Goal: Information Seeking & Learning: Learn about a topic

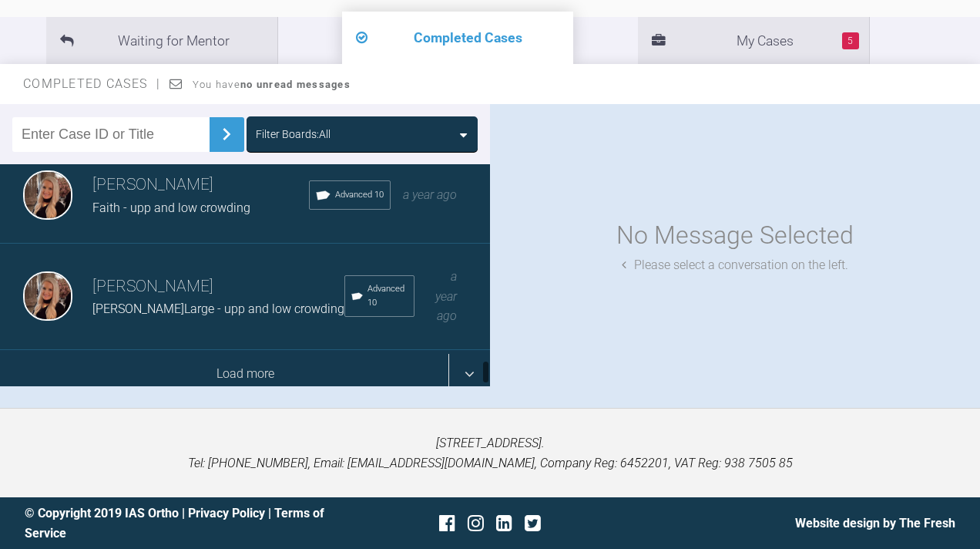
scroll to position [1771, 0]
click at [239, 369] on div "Load more" at bounding box center [245, 374] width 490 height 48
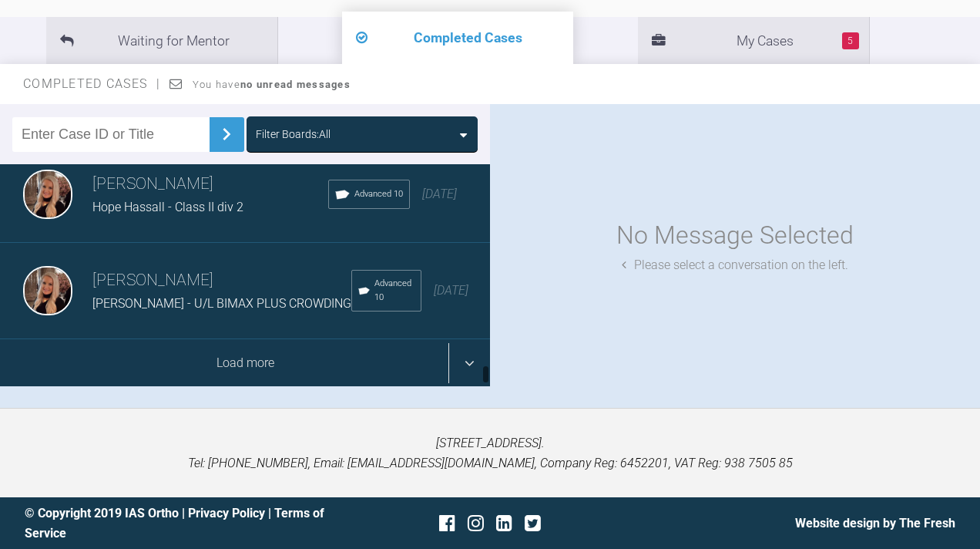
scroll to position [256, 0]
click at [240, 361] on div "Load more" at bounding box center [245, 363] width 490 height 48
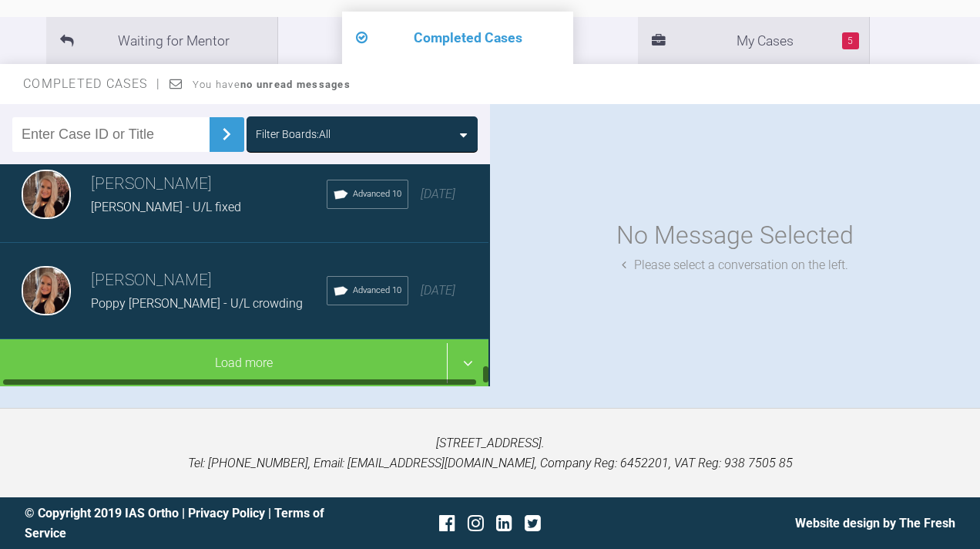
click at [240, 361] on div "Load more" at bounding box center [243, 363] width 490 height 48
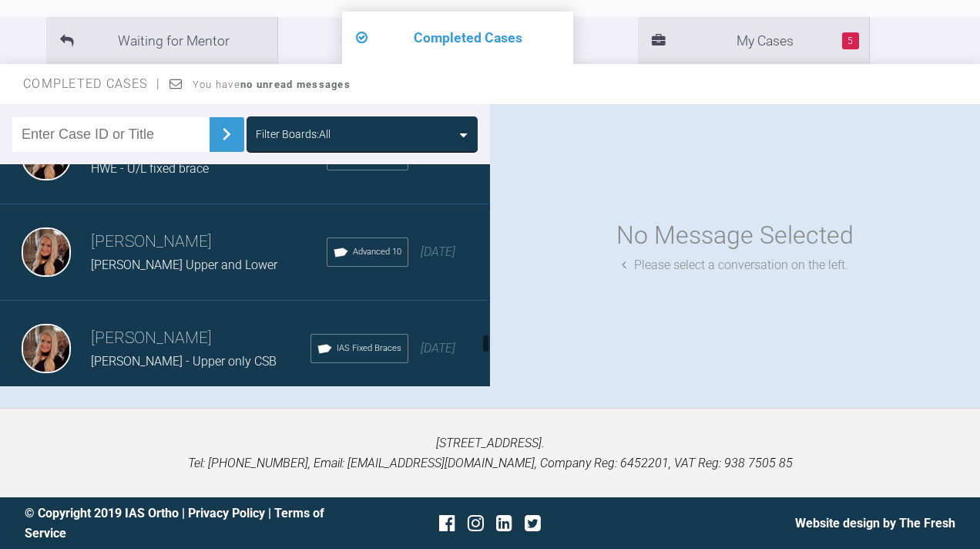
scroll to position [6457, 0]
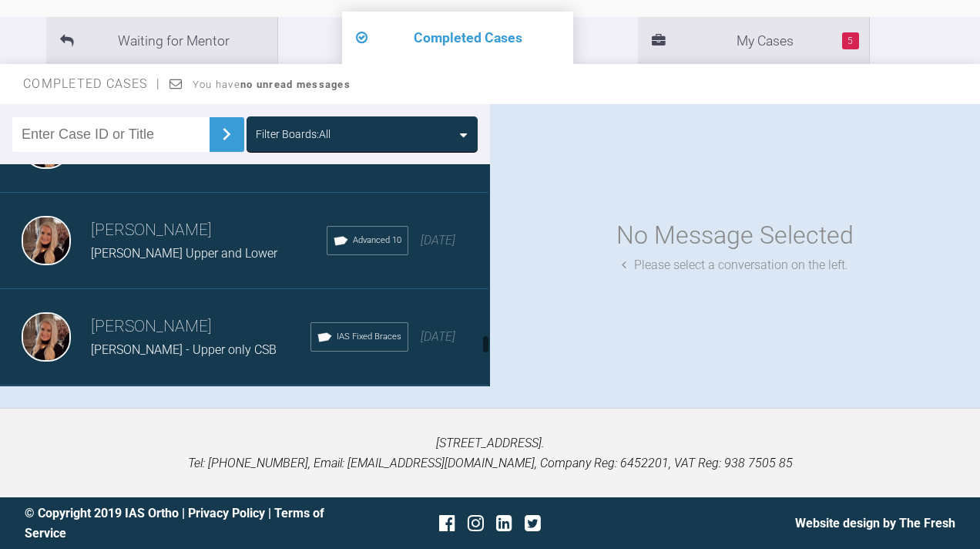
click at [230, 192] on div "[PERSON_NAME] HWE - U/L fixed brace Advanced 10 [DATE]" at bounding box center [243, 144] width 490 height 96
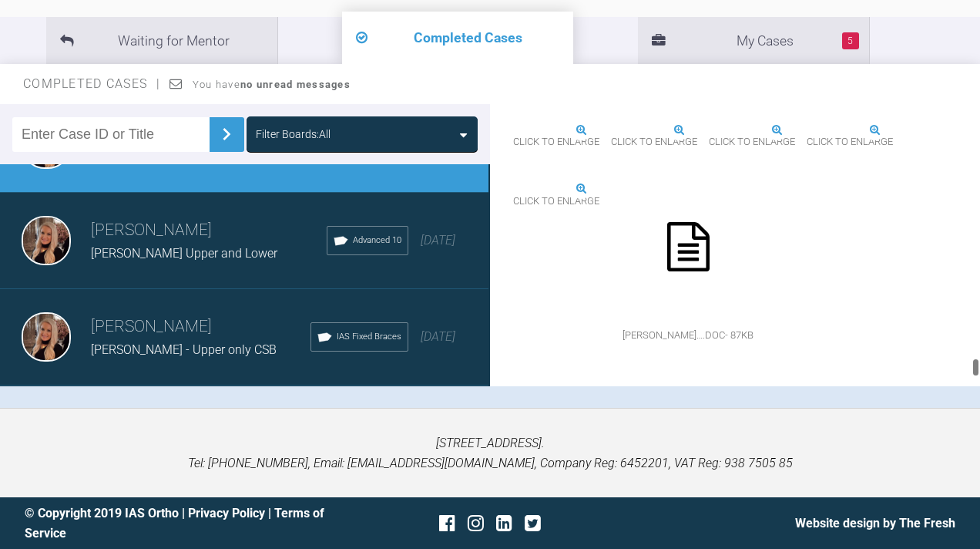
scroll to position [20528, 0]
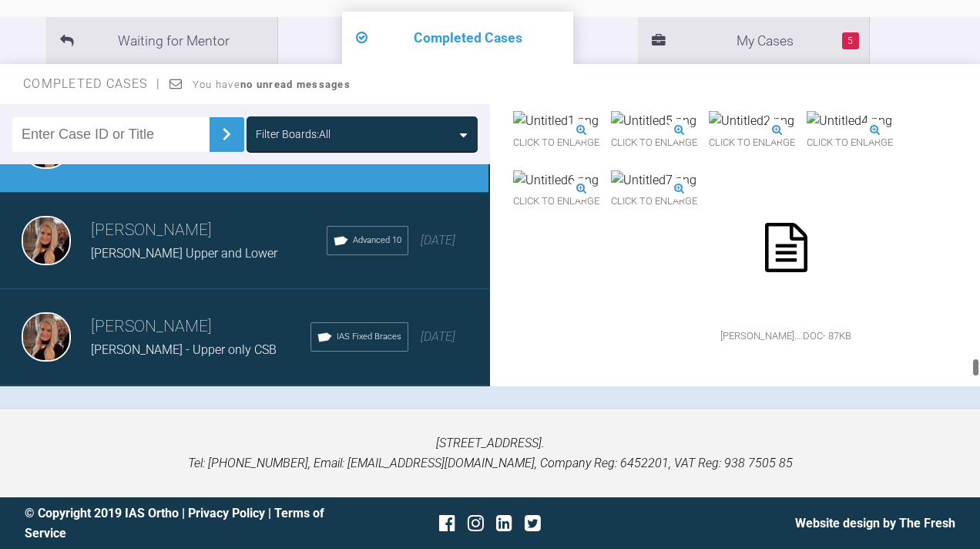
click at [603, 72] on img at bounding box center [614, 62] width 203 height 20
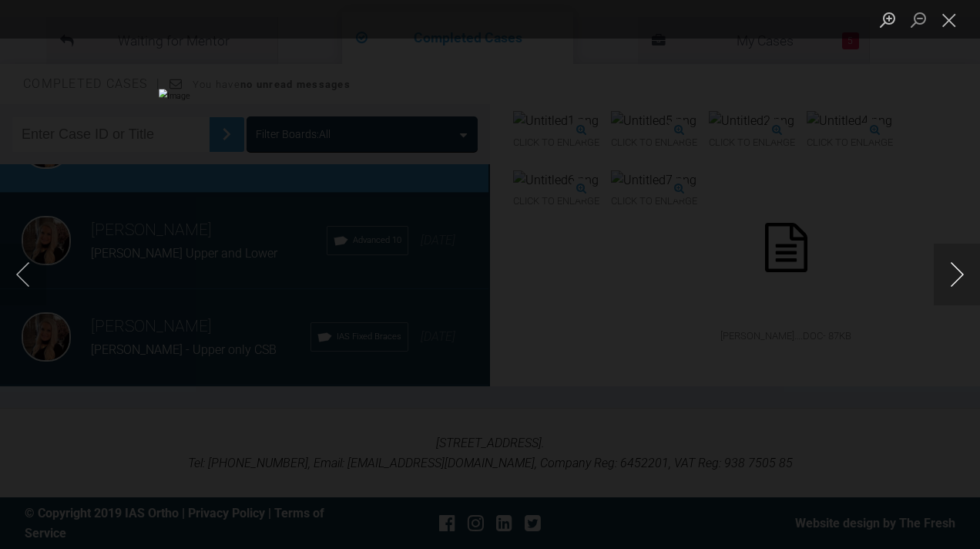
click at [952, 274] on button "Next image" at bounding box center [957, 275] width 46 height 62
click at [25, 277] on button "Previous image" at bounding box center [23, 275] width 46 height 62
click at [956, 284] on button "Next image" at bounding box center [957, 275] width 46 height 62
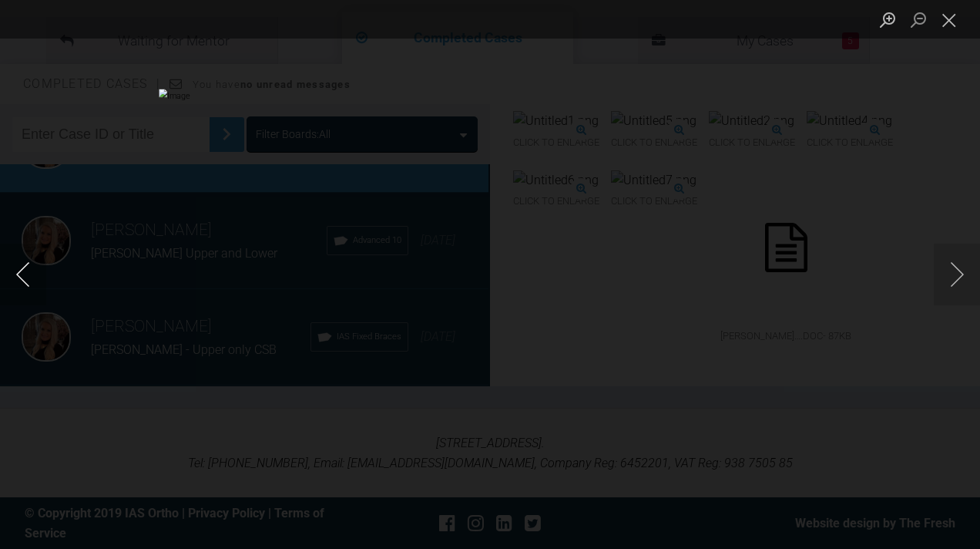
click at [25, 287] on button "Previous image" at bounding box center [23, 275] width 46 height 62
click at [950, 22] on button "Close lightbox" at bounding box center [949, 19] width 31 height 27
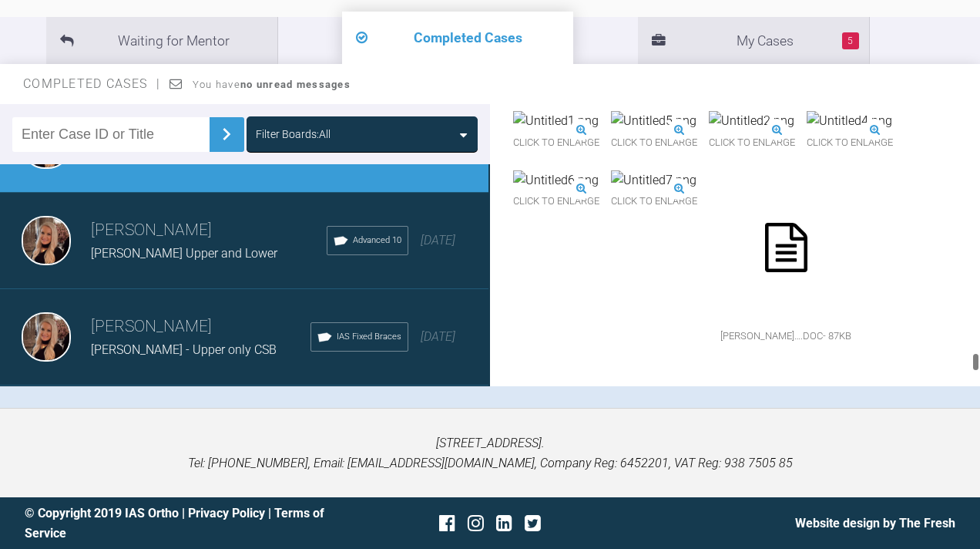
scroll to position [20121, 0]
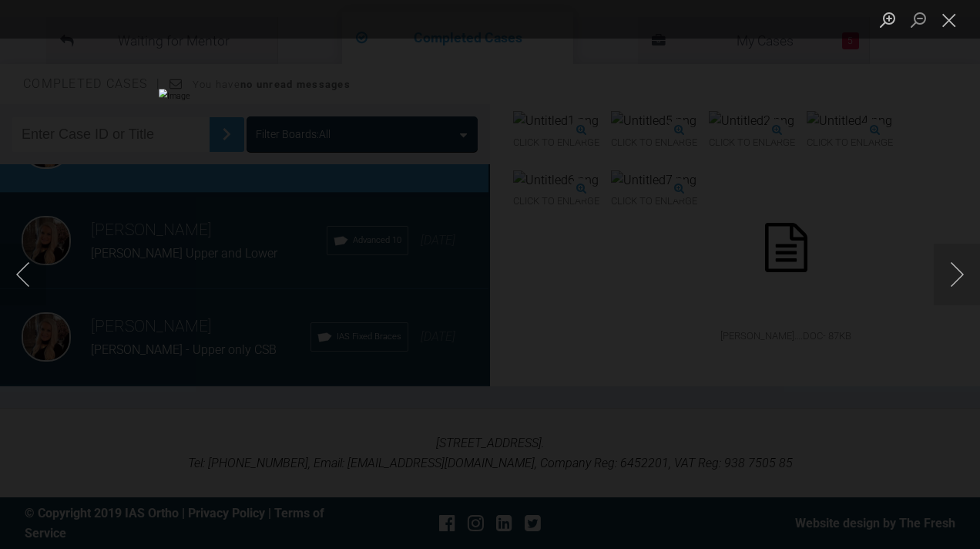
click at [829, 164] on div "Lightbox" at bounding box center [490, 274] width 980 height 549
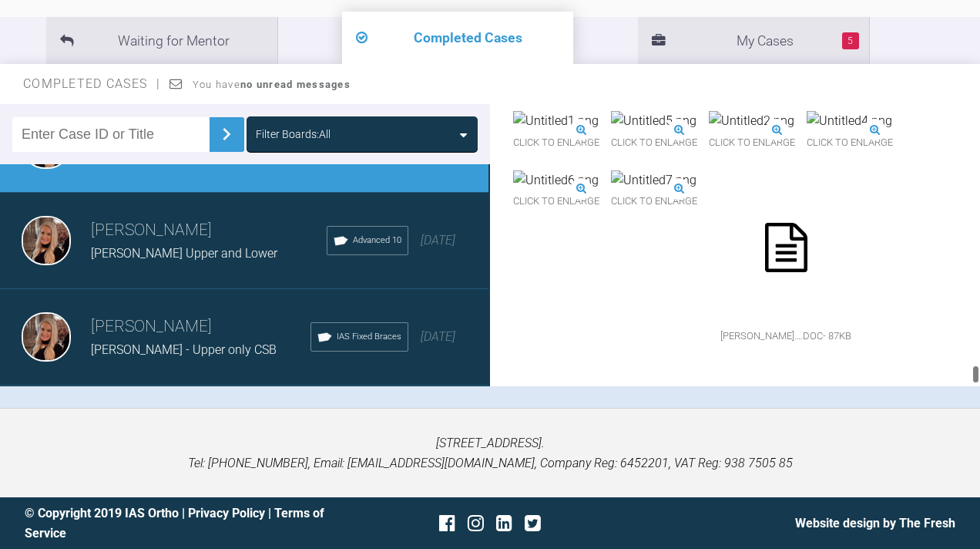
scroll to position [21150, 0]
click at [116, 261] on span "[PERSON_NAME] Upper and Lower" at bounding box center [184, 253] width 187 height 15
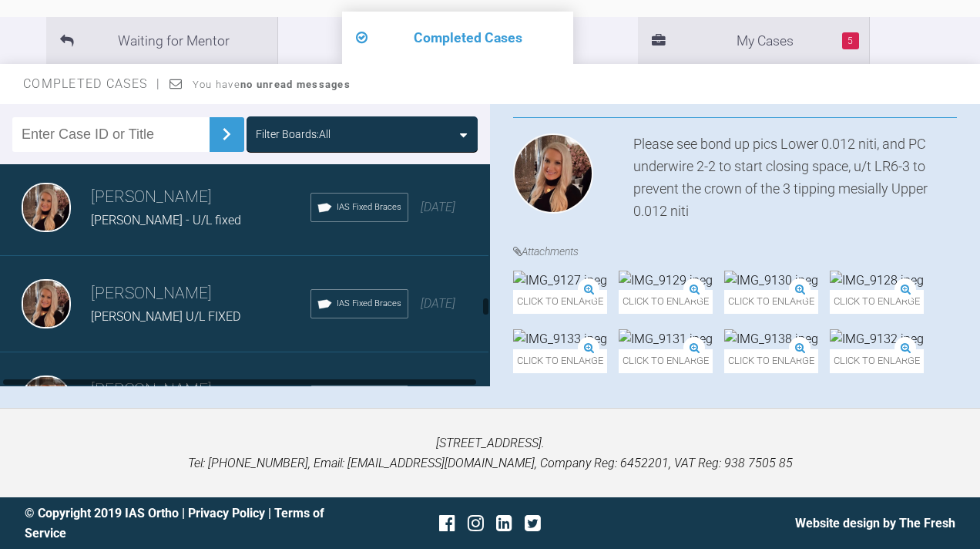
scroll to position [5056, 0]
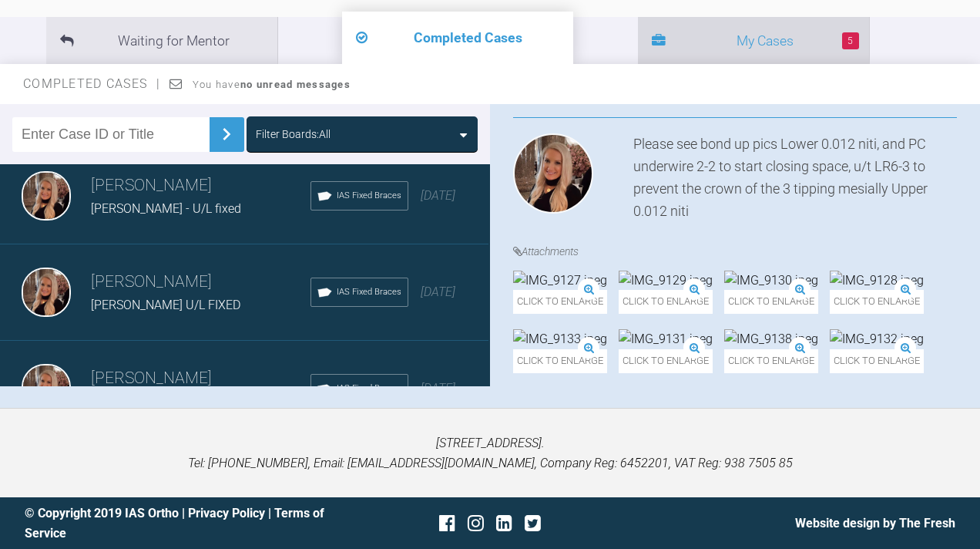
click at [652, 32] on span at bounding box center [659, 41] width 14 height 22
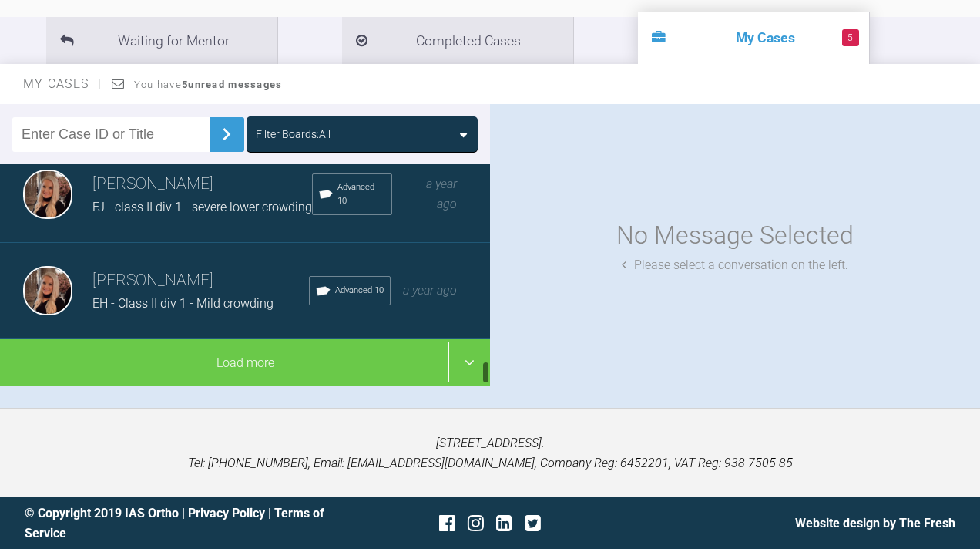
scroll to position [1805, 0]
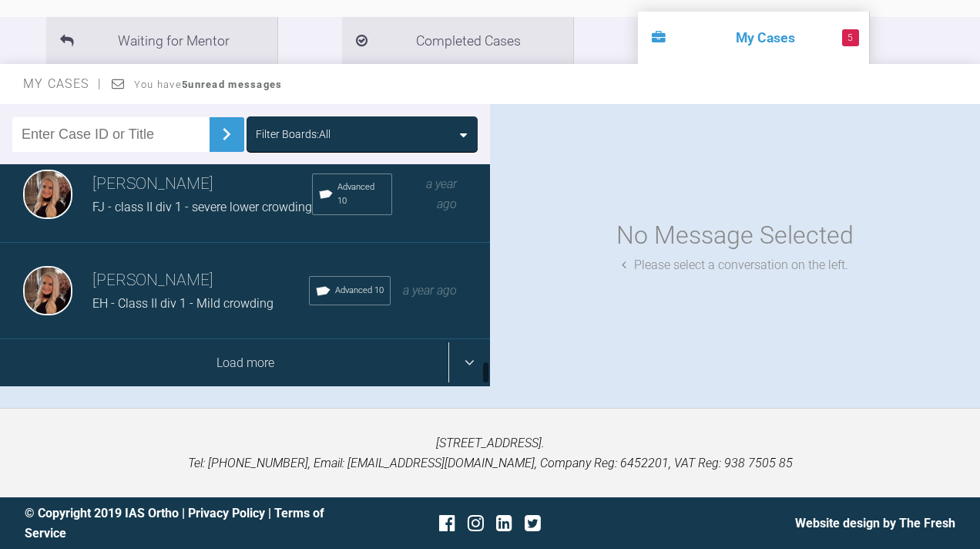
click at [152, 361] on div "Load more" at bounding box center [245, 363] width 490 height 48
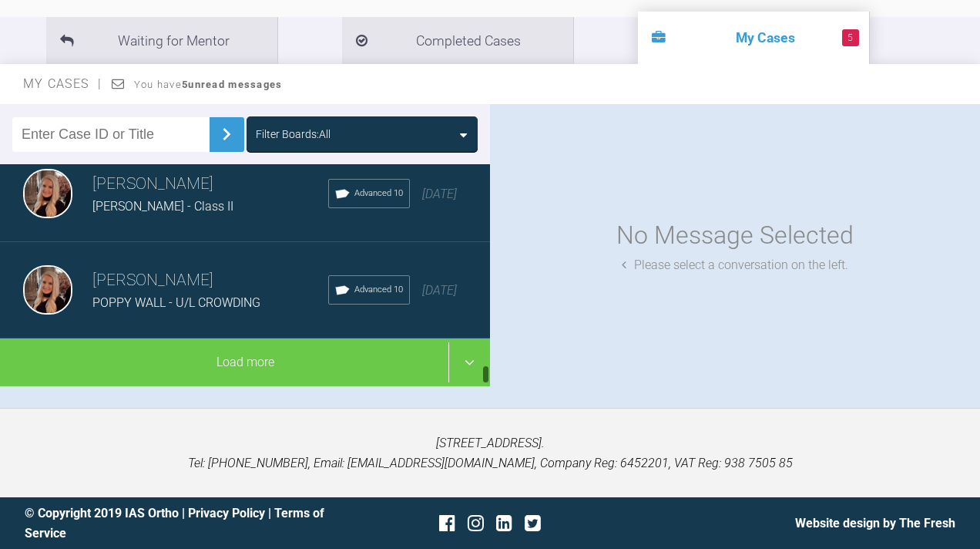
scroll to position [3749, 0]
click at [172, 289] on h3 "[PERSON_NAME]" at bounding box center [210, 280] width 236 height 26
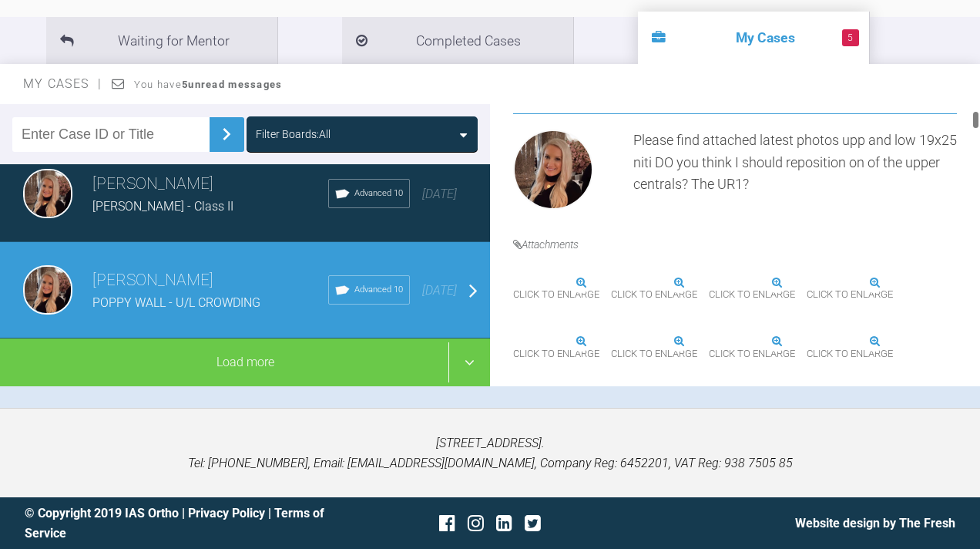
scroll to position [466, 0]
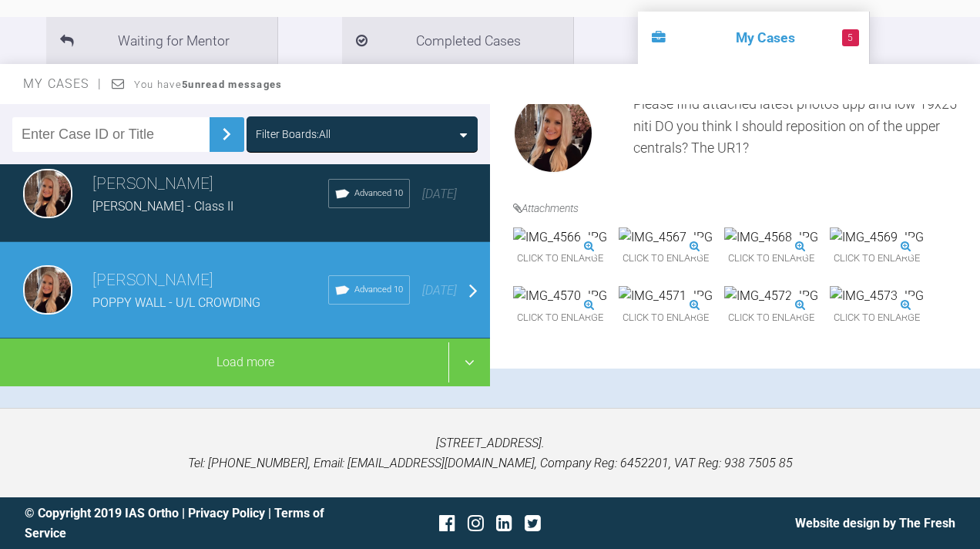
click at [587, 247] on img at bounding box center [560, 237] width 94 height 20
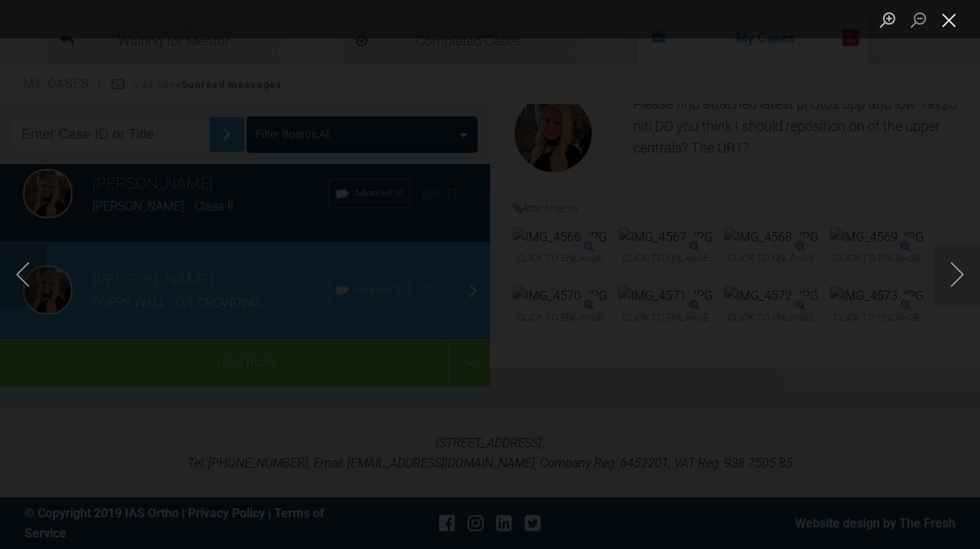
click at [953, 22] on button "Close lightbox" at bounding box center [949, 19] width 31 height 27
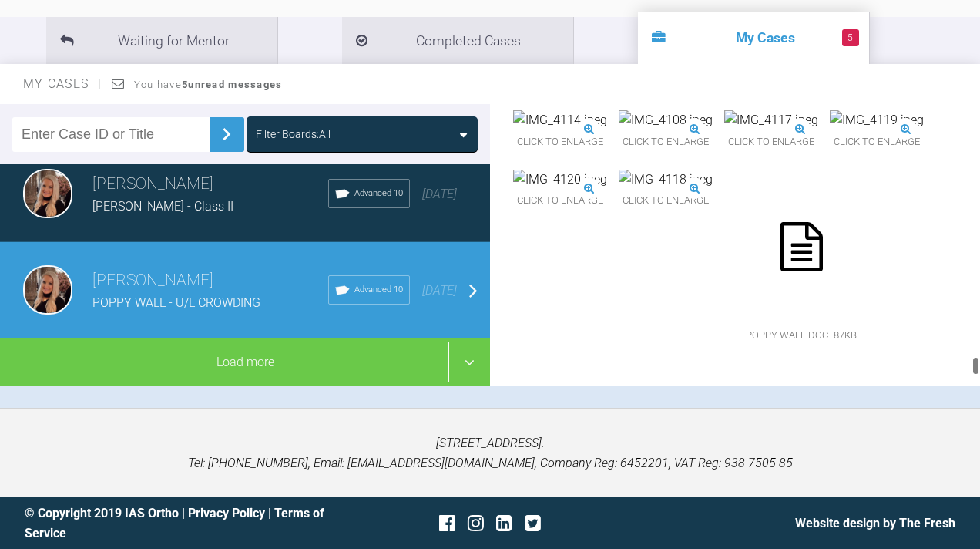
scroll to position [17586, 0]
drag, startPoint x: 976, startPoint y: 131, endPoint x: 943, endPoint y: 379, distance: 250.3
click at [943, 379] on div "[PERSON_NAME] POPPY WALL - U/L CROWDING a few seconds ago Tier 3: Full Mentorin…" at bounding box center [735, 245] width 490 height 282
click at [575, 13] on img at bounding box center [560, 3] width 94 height 20
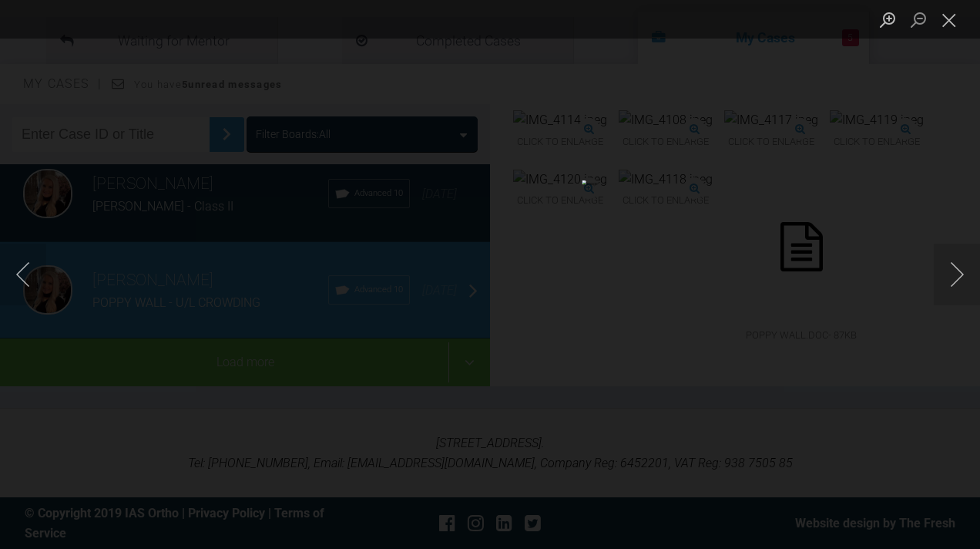
click at [944, 20] on button "Close lightbox" at bounding box center [949, 19] width 31 height 27
click at [953, 14] on button "Close lightbox" at bounding box center [949, 19] width 31 height 27
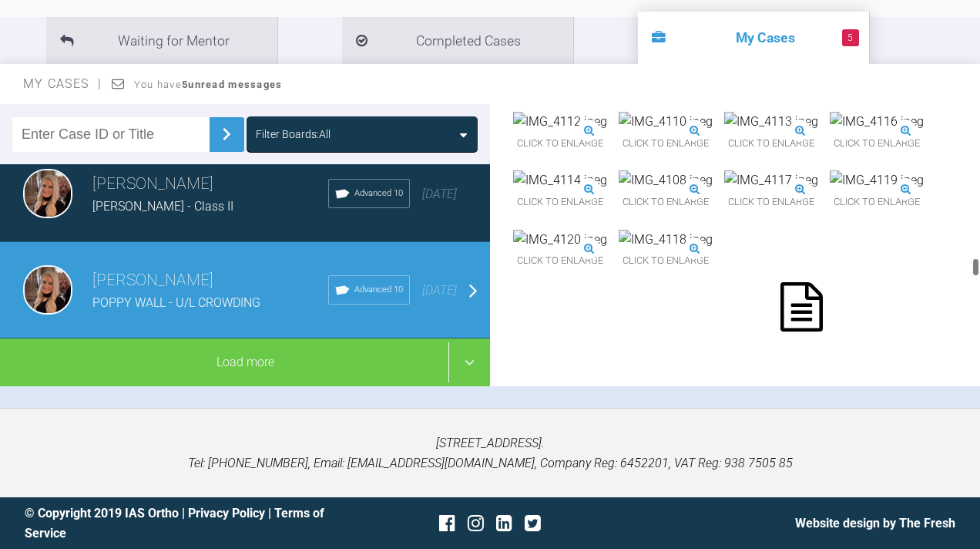
scroll to position [10794, 0]
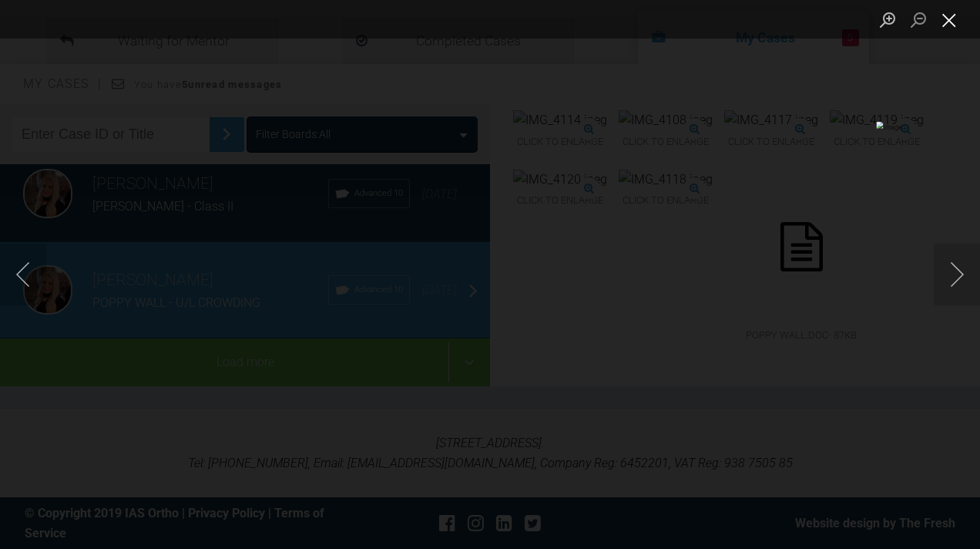
click at [954, 22] on button "Close lightbox" at bounding box center [949, 19] width 31 height 27
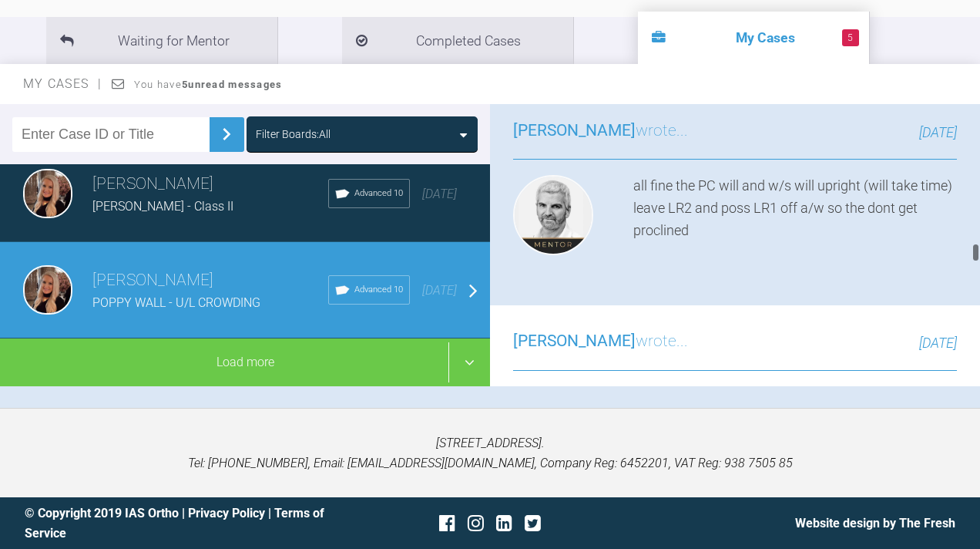
scroll to position [9707, 0]
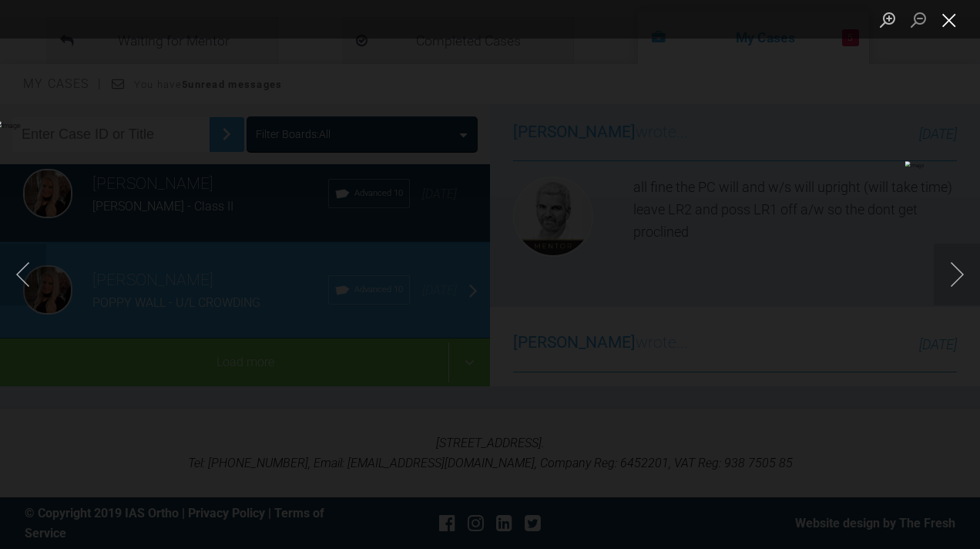
click at [949, 19] on button "Close lightbox" at bounding box center [949, 19] width 31 height 27
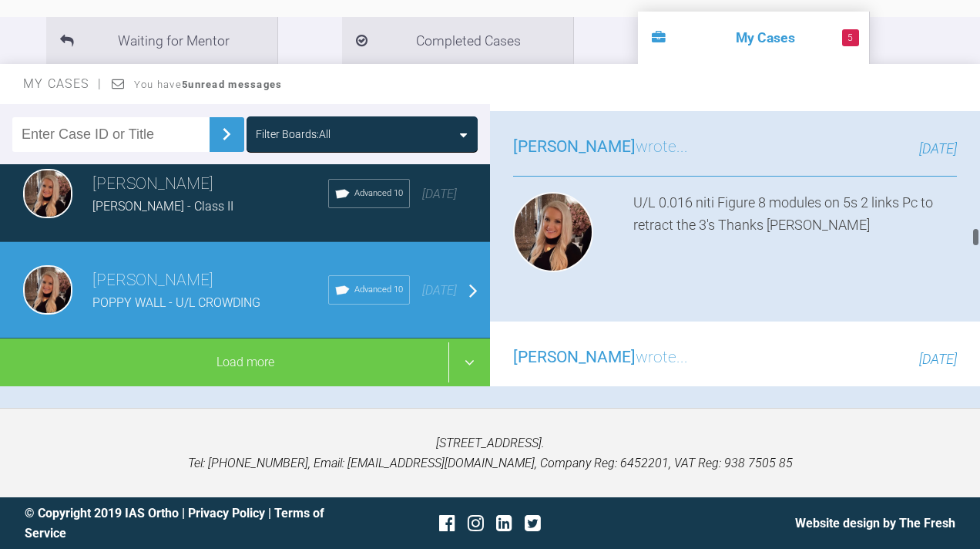
scroll to position [8622, 0]
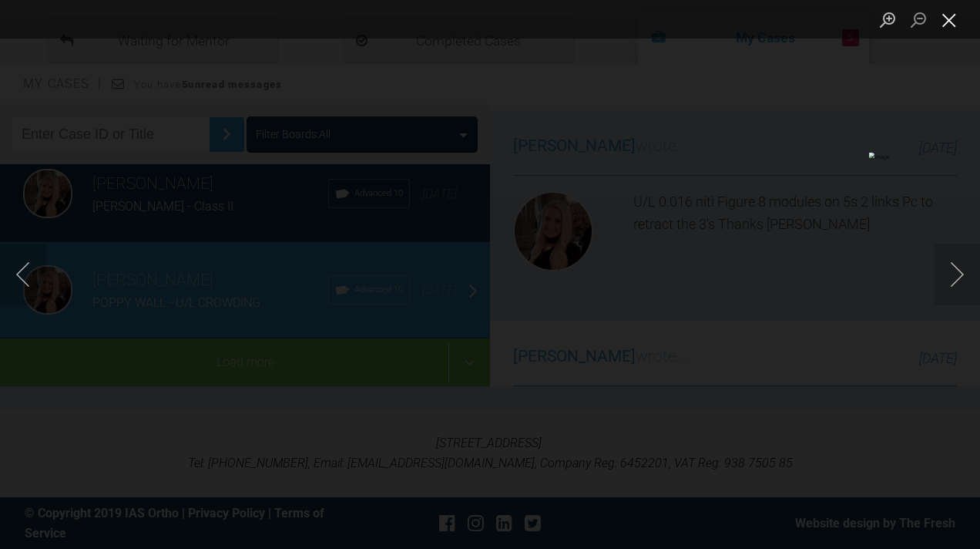
click at [950, 22] on button "Close lightbox" at bounding box center [949, 19] width 31 height 27
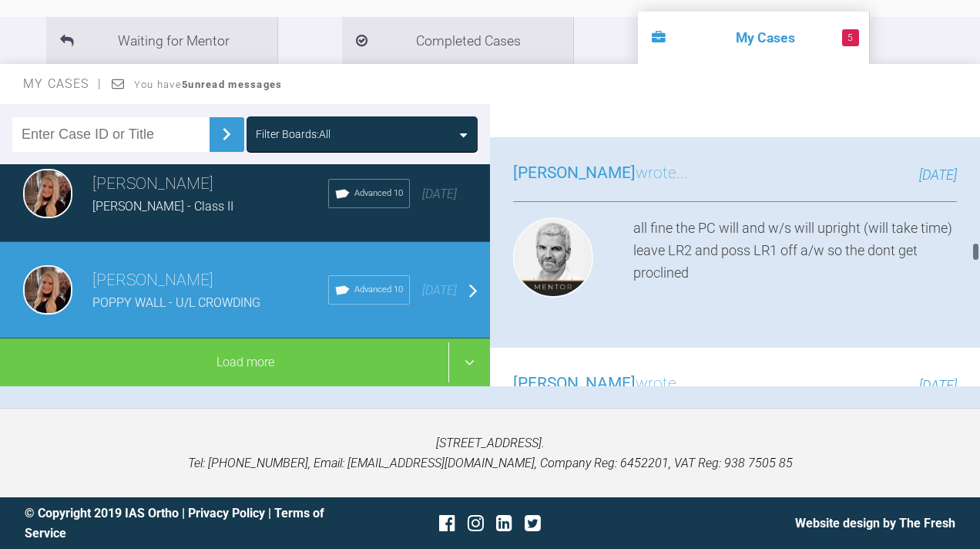
scroll to position [9674, 0]
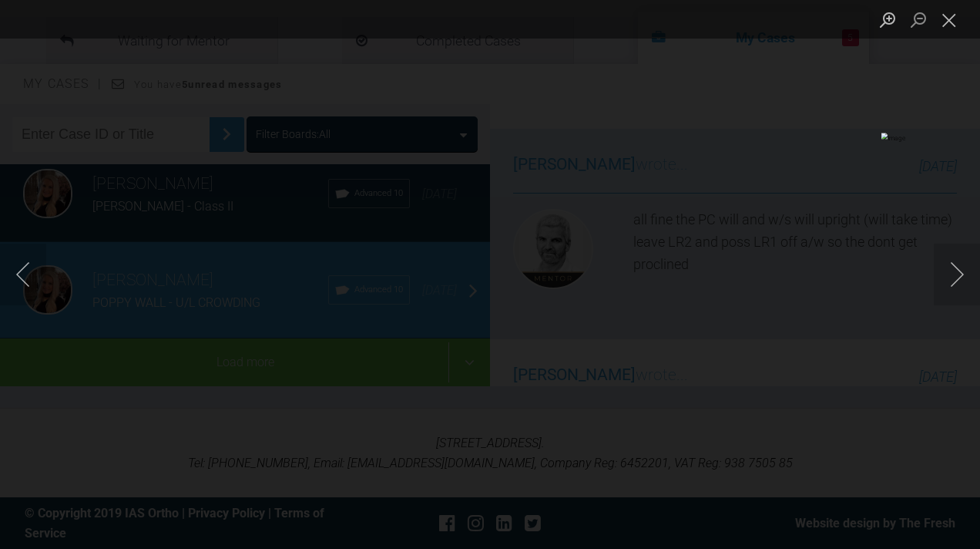
click at [946, 24] on button "Close lightbox" at bounding box center [949, 19] width 31 height 27
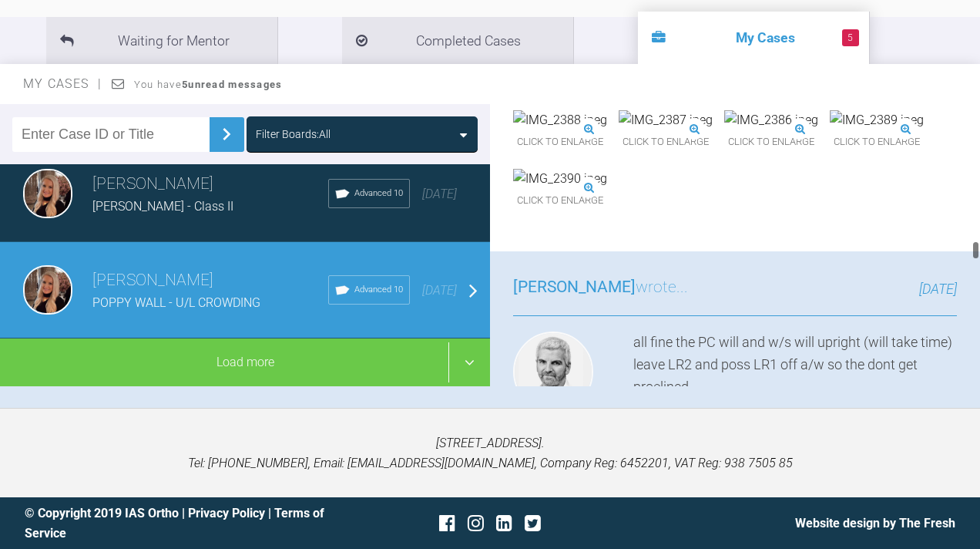
scroll to position [9540, 0]
